Goal: Information Seeking & Learning: Learn about a topic

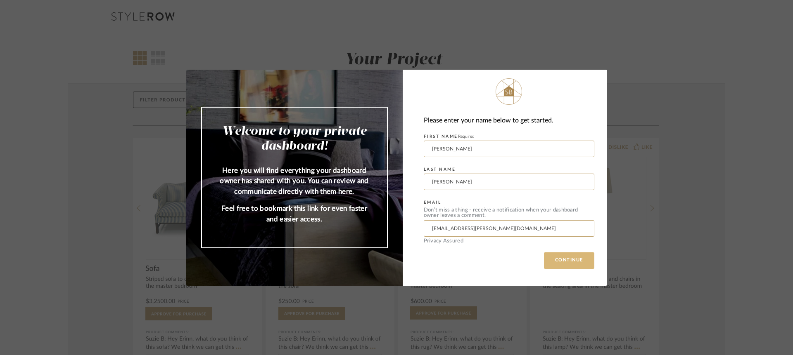
click at [565, 263] on button "CONTINUE" at bounding box center [569, 261] width 50 height 17
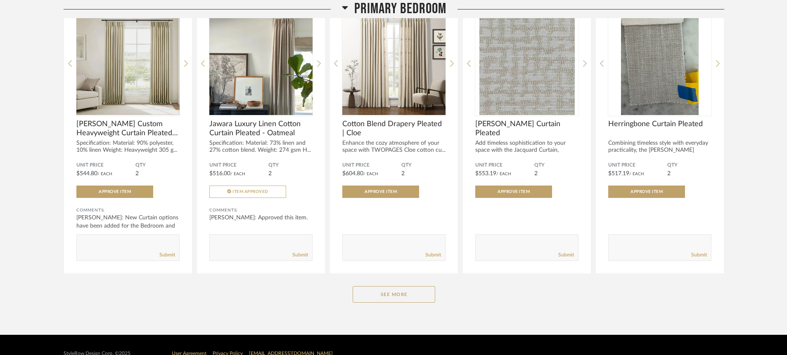
scroll to position [1235, 0]
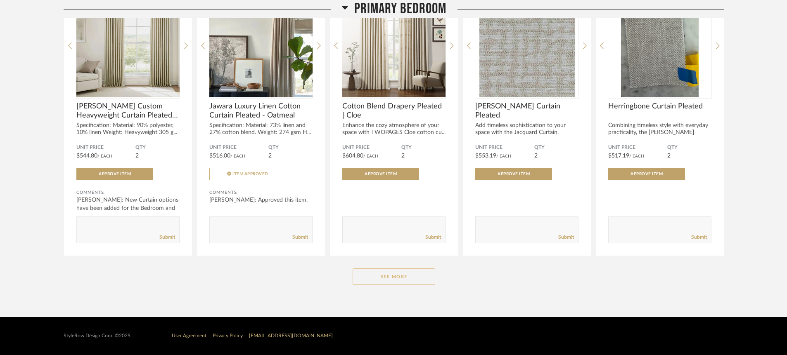
click at [397, 274] on button "See More" at bounding box center [394, 277] width 83 height 17
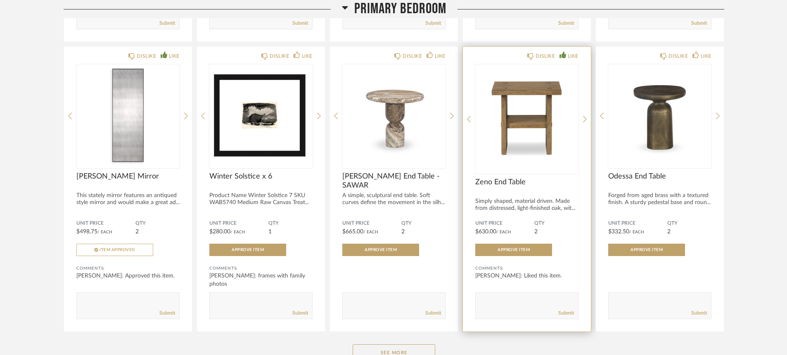
scroll to position [2300, 0]
click at [514, 124] on img "0" at bounding box center [526, 116] width 103 height 103
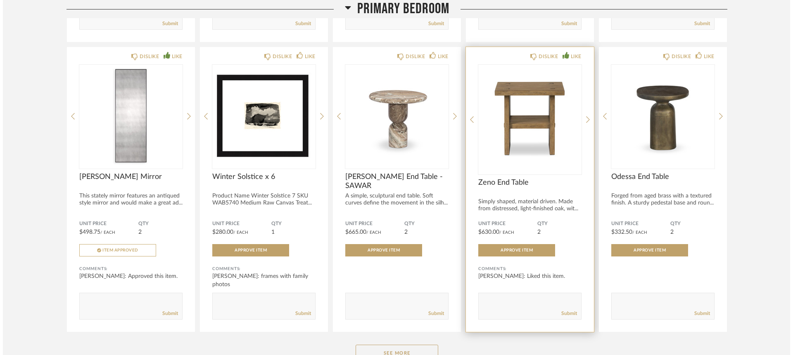
scroll to position [0, 0]
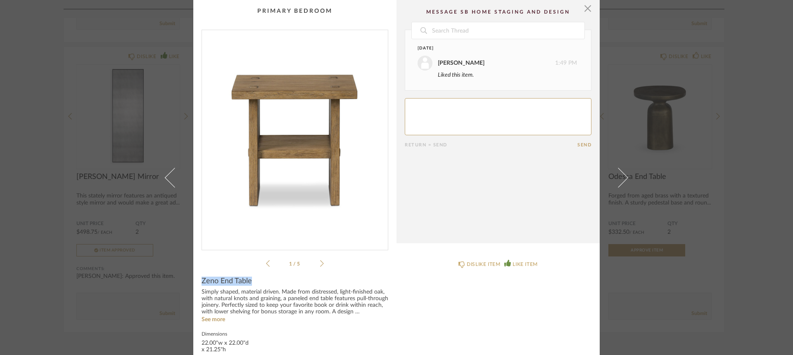
drag, startPoint x: 199, startPoint y: 283, endPoint x: 250, endPoint y: 284, distance: 51.2
click at [250, 284] on div "Zeno End Table" at bounding box center [294, 281] width 187 height 9
click at [586, 11] on span "button" at bounding box center [587, 8] width 17 height 17
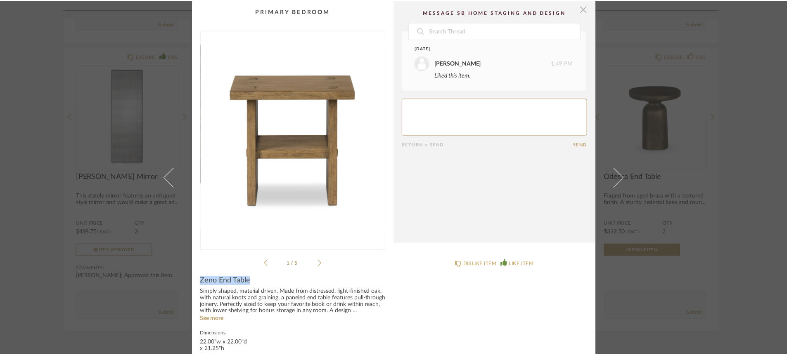
scroll to position [2300, 0]
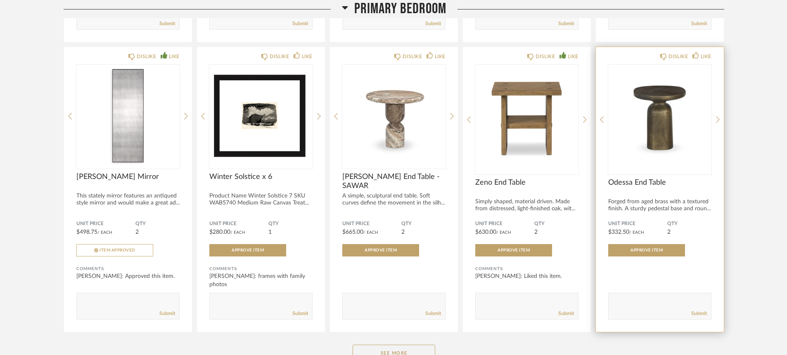
click at [670, 127] on img "0" at bounding box center [659, 116] width 103 height 103
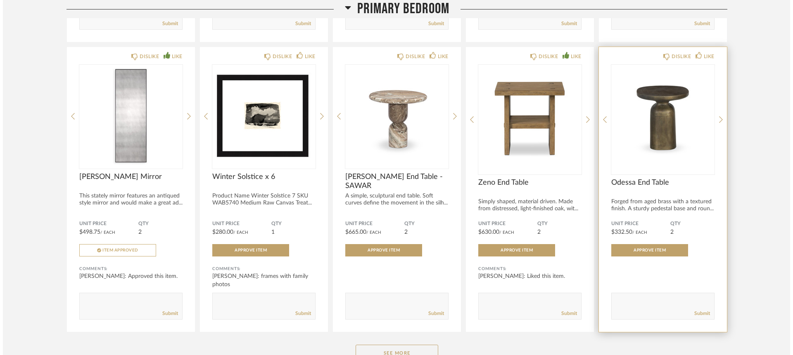
scroll to position [0, 0]
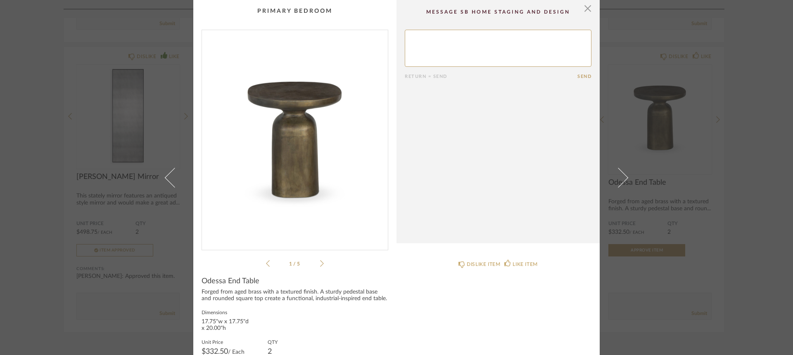
click at [320, 265] on icon at bounding box center [322, 263] width 4 height 7
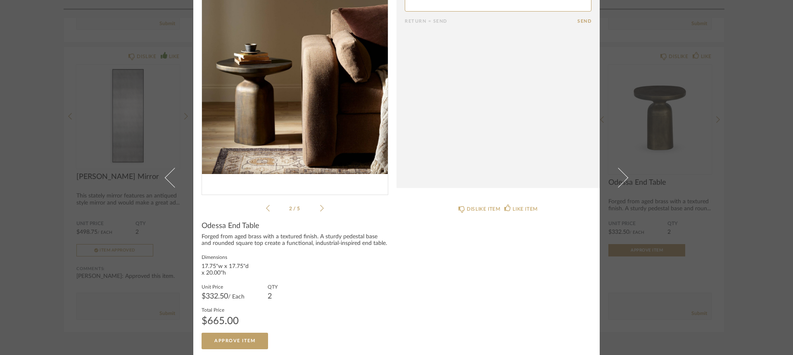
scroll to position [58, 0]
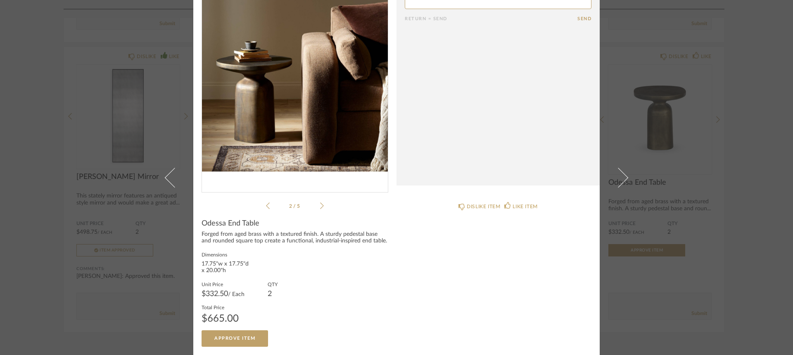
click at [320, 207] on icon at bounding box center [322, 205] width 4 height 7
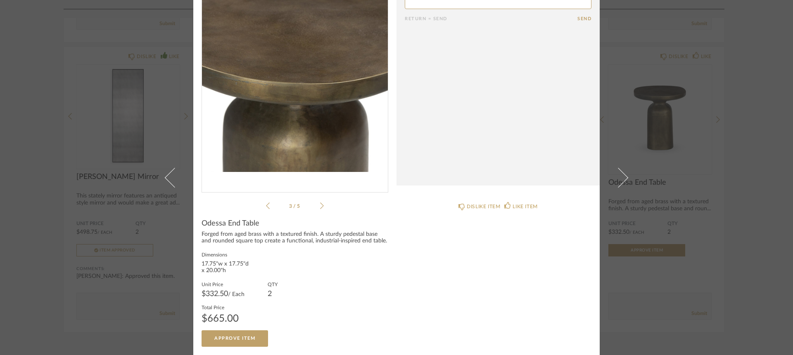
click at [320, 207] on icon at bounding box center [322, 205] width 4 height 7
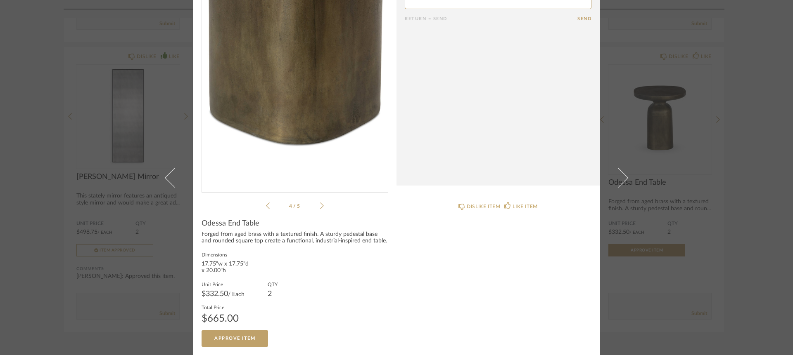
click at [320, 207] on icon at bounding box center [322, 205] width 4 height 7
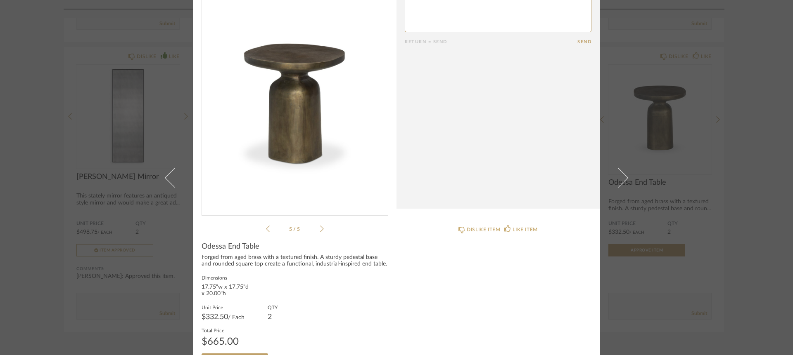
scroll to position [0, 0]
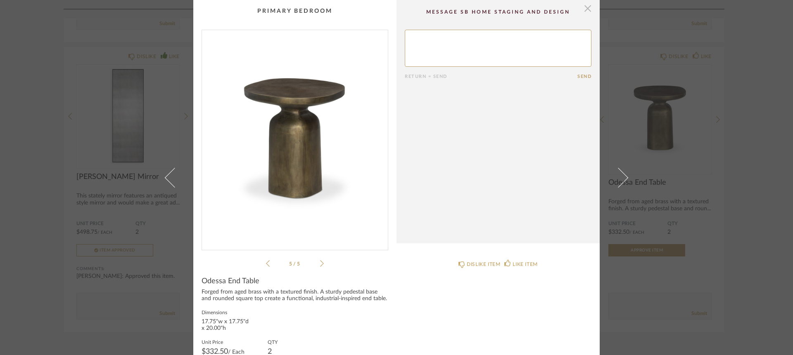
click at [585, 11] on span "button" at bounding box center [587, 8] width 17 height 17
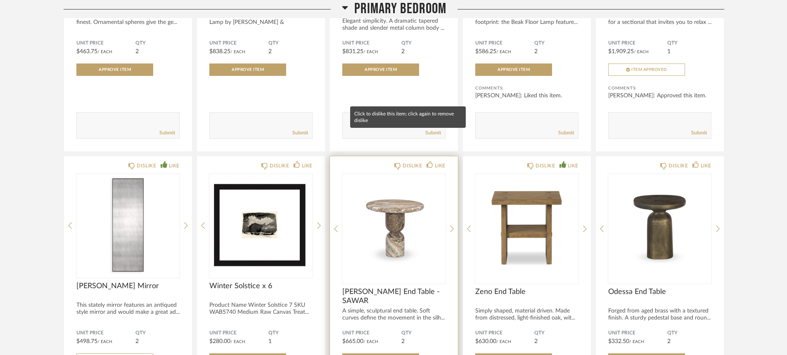
scroll to position [2230, 0]
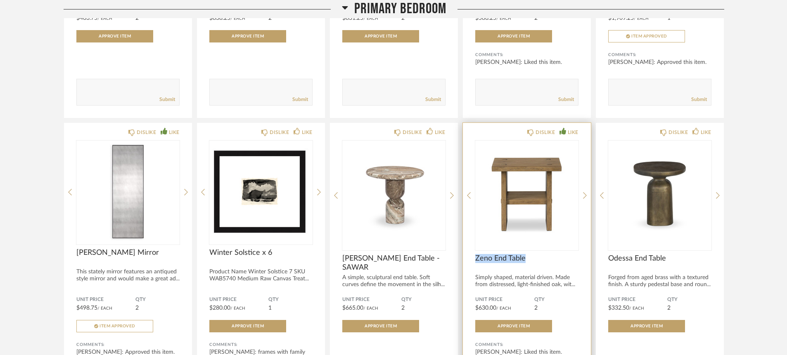
drag, startPoint x: 476, startPoint y: 263, endPoint x: 523, endPoint y: 263, distance: 46.6
click at [523, 263] on span "Zeno End Table" at bounding box center [526, 258] width 103 height 9
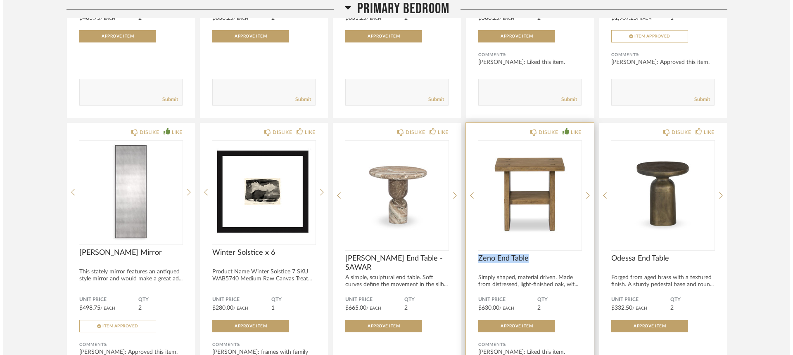
scroll to position [0, 0]
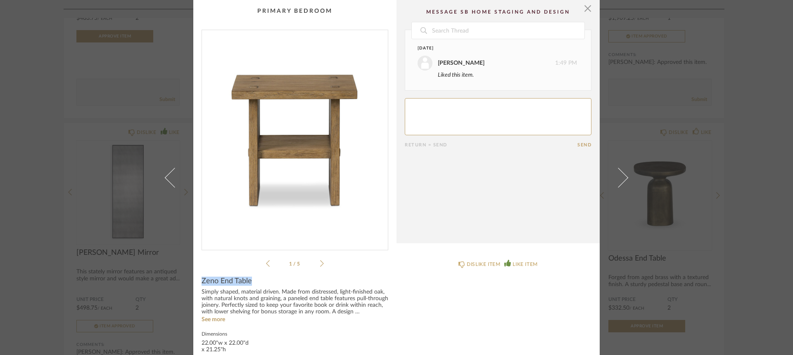
drag, startPoint x: 197, startPoint y: 282, endPoint x: 258, endPoint y: 283, distance: 60.7
click at [258, 283] on cpp-summary-info "Zeno End Table Simply shaped, material driven. Made from distressed, light-fini…" at bounding box center [294, 348] width 203 height 158
